Goal: Task Accomplishment & Management: Manage account settings

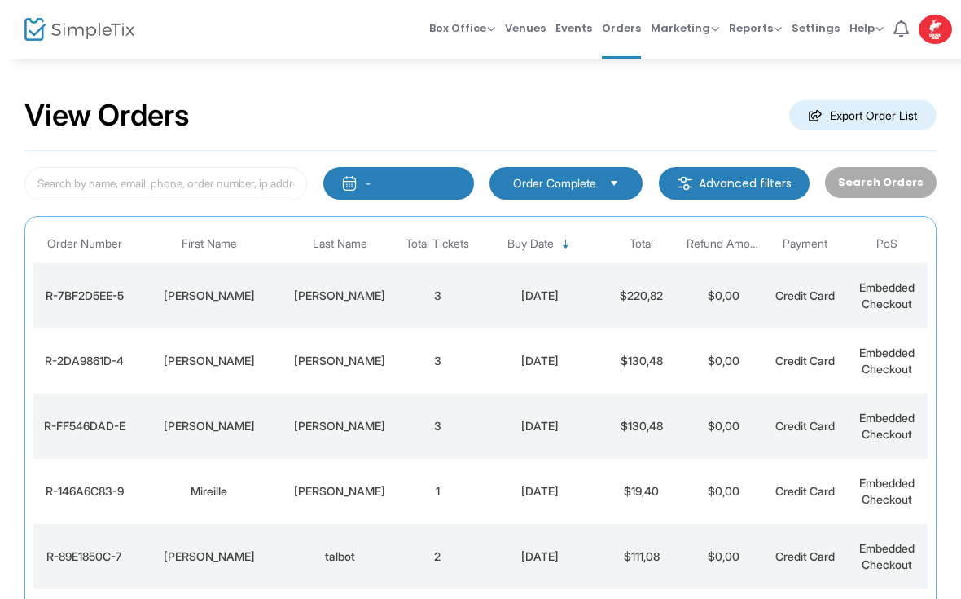
click at [208, 311] on td "[PERSON_NAME]" at bounding box center [208, 295] width 147 height 65
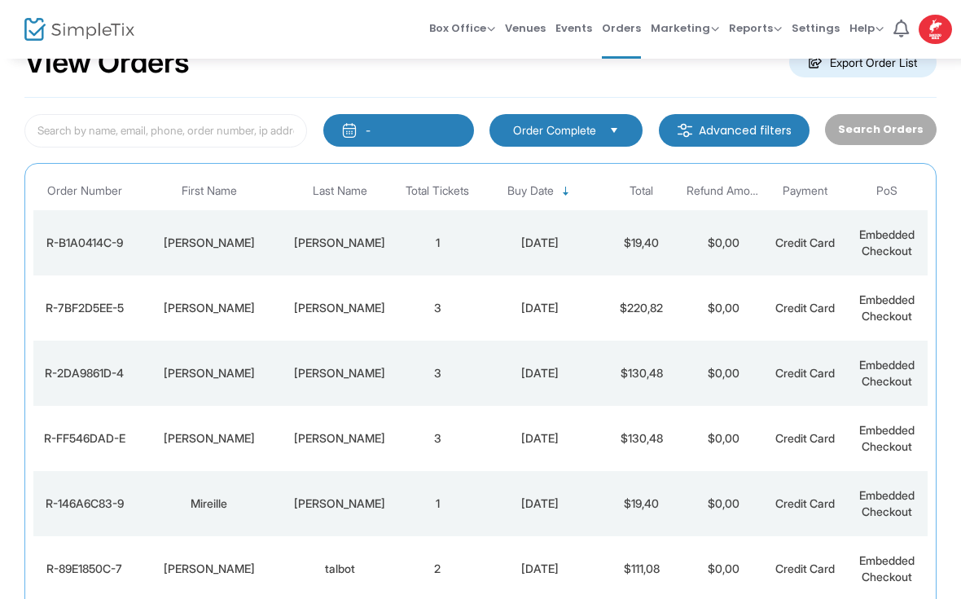
scroll to position [53, 0]
click at [41, 34] on img at bounding box center [79, 30] width 110 height 24
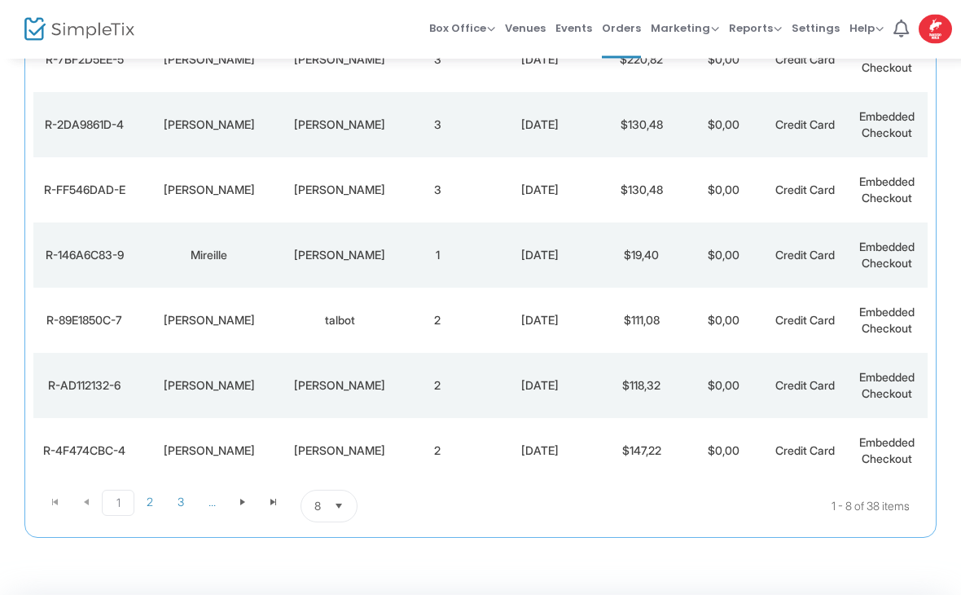
scroll to position [316, 0]
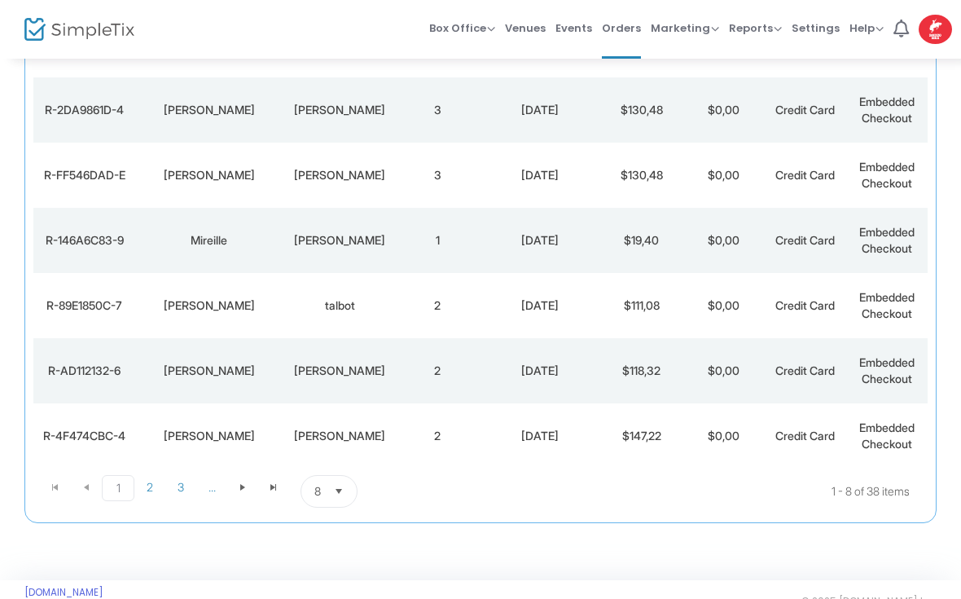
click at [343, 494] on span "Select" at bounding box center [339, 491] width 27 height 27
click at [311, 422] on li "50" at bounding box center [329, 424] width 56 height 33
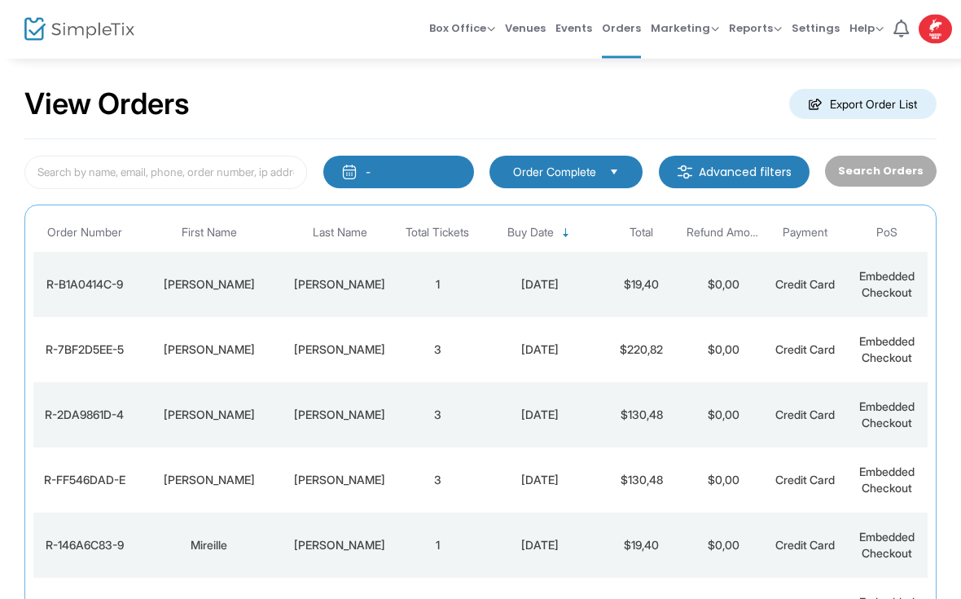
scroll to position [9, 0]
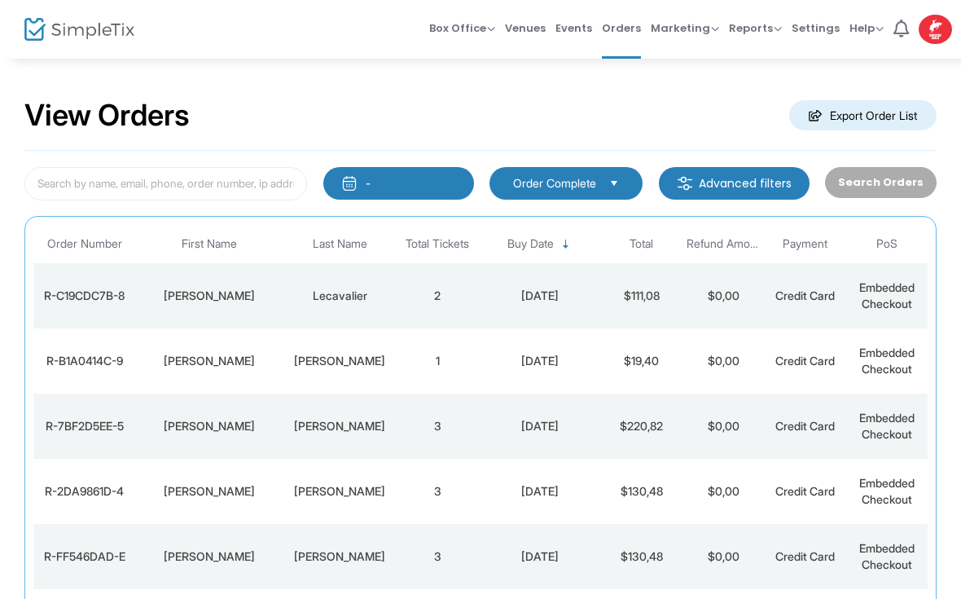
click at [180, 307] on td "[PERSON_NAME]" at bounding box center [208, 295] width 147 height 65
